Goal: Feedback & Contribution: Submit feedback/report problem

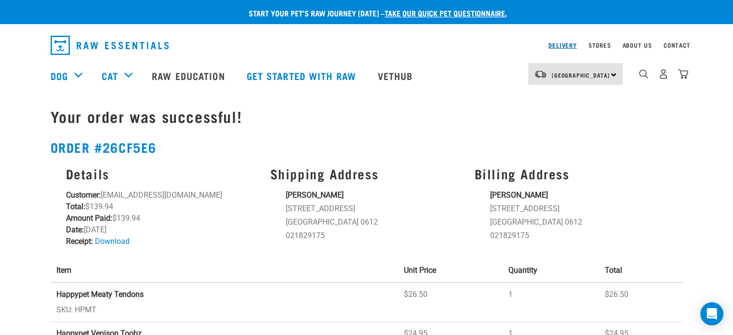
click at [571, 46] on link "Delivery" at bounding box center [563, 44] width 28 height 3
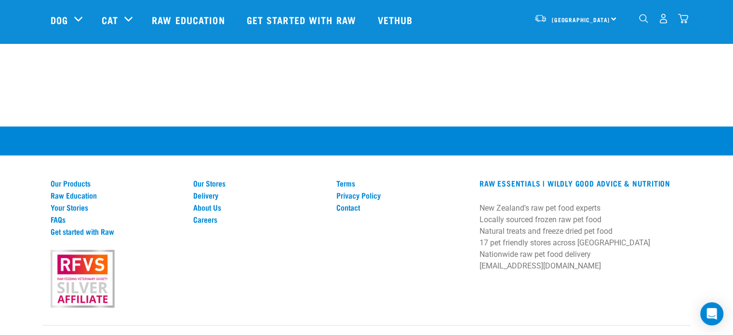
scroll to position [1679, 0]
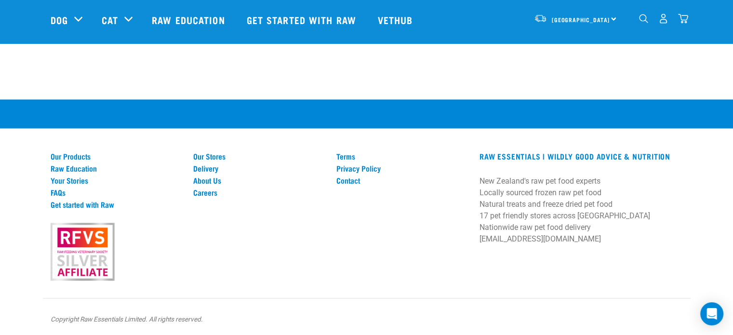
click at [662, 19] on img "dropdown navigation" at bounding box center [664, 19] width 10 height 10
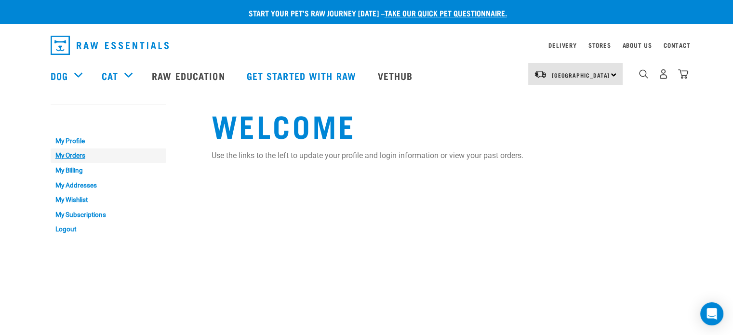
click at [72, 155] on link "My Orders" at bounding box center [109, 156] width 116 height 15
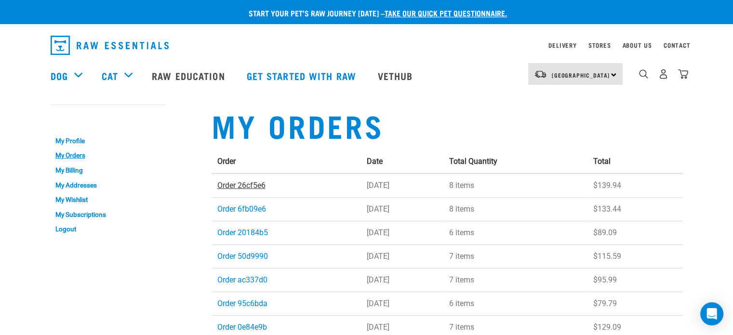
click at [249, 188] on link "Order 26cf5e6" at bounding box center [241, 185] width 48 height 9
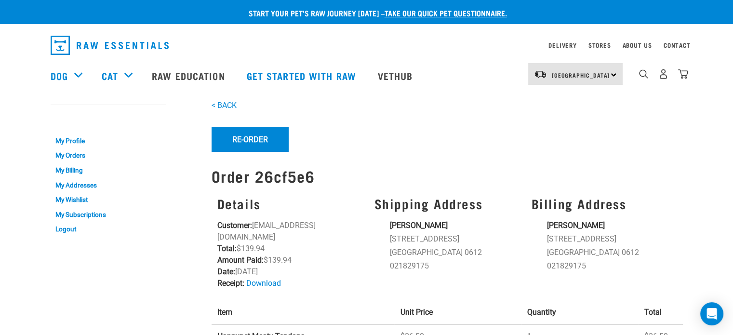
drag, startPoint x: 212, startPoint y: 175, endPoint x: 312, endPoint y: 174, distance: 100.3
click at [312, 174] on h1 "Order 26cf5e6" at bounding box center [448, 175] width 472 height 17
copy h1 "Order 26cf5e6"
click at [681, 45] on link "Contact" at bounding box center [677, 44] width 27 height 3
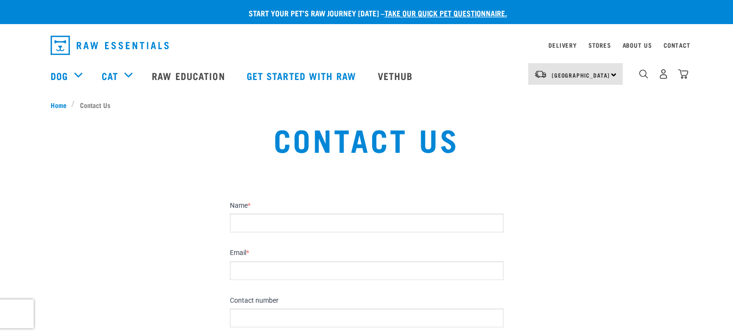
click at [292, 220] on input "Name *" at bounding box center [367, 223] width 274 height 19
type input "[PERSON_NAME]"
type input "[EMAIL_ADDRESS][DOMAIN_NAME]"
type input "021829175"
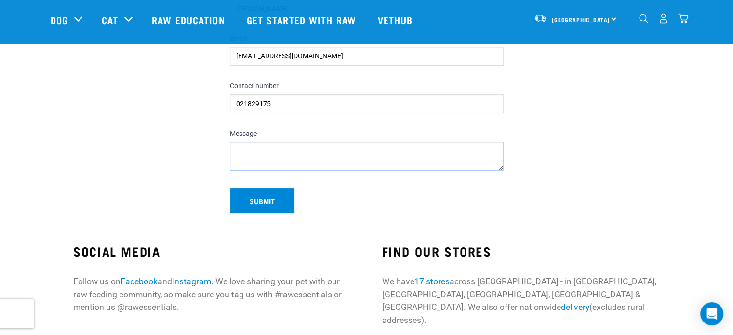
scroll to position [144, 0]
click at [278, 143] on textarea "Message" at bounding box center [367, 155] width 274 height 29
type textarea "h"
paste textarea "Order 26cf5e6"
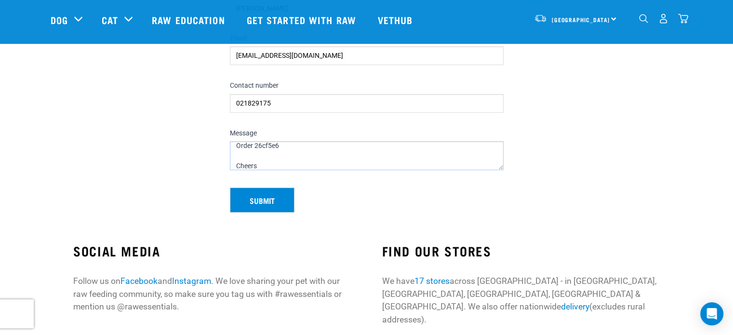
scroll to position [76, 0]
type textarea "Hi there, My order says it's been delivered but has not arrived. Are you able t…"
click at [251, 202] on button "Submit" at bounding box center [262, 200] width 65 height 25
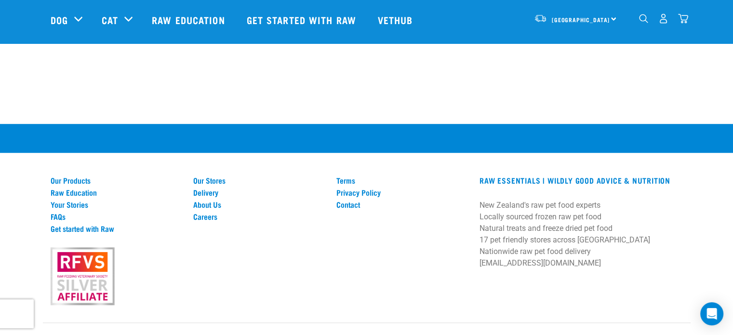
scroll to position [669, 0]
